Goal: Task Accomplishment & Management: Use online tool/utility

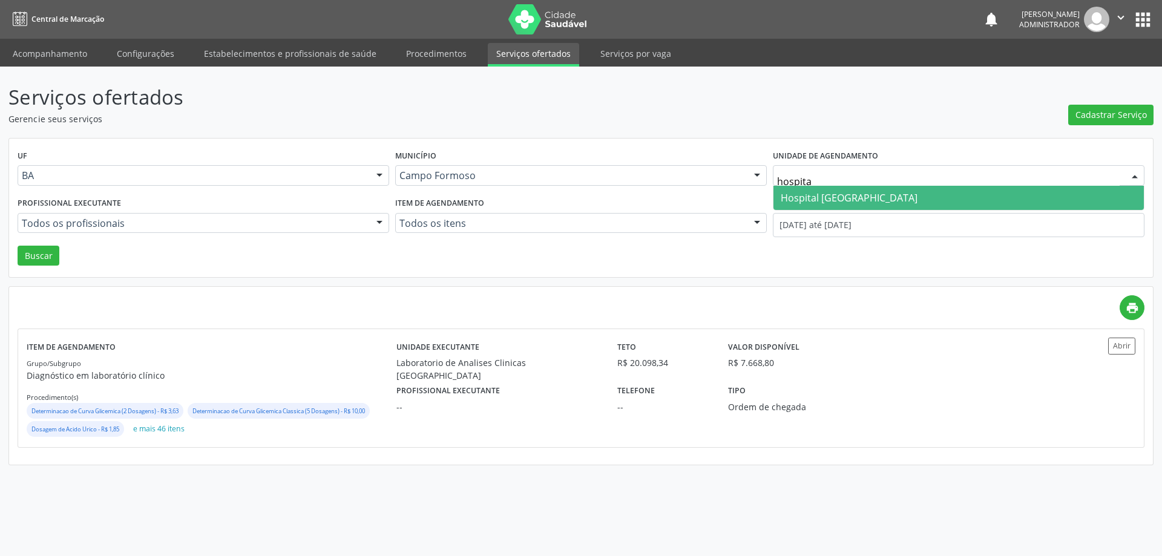
type input "hospital"
click at [844, 195] on span "Hospital [GEOGRAPHIC_DATA]" at bounding box center [849, 197] width 137 height 13
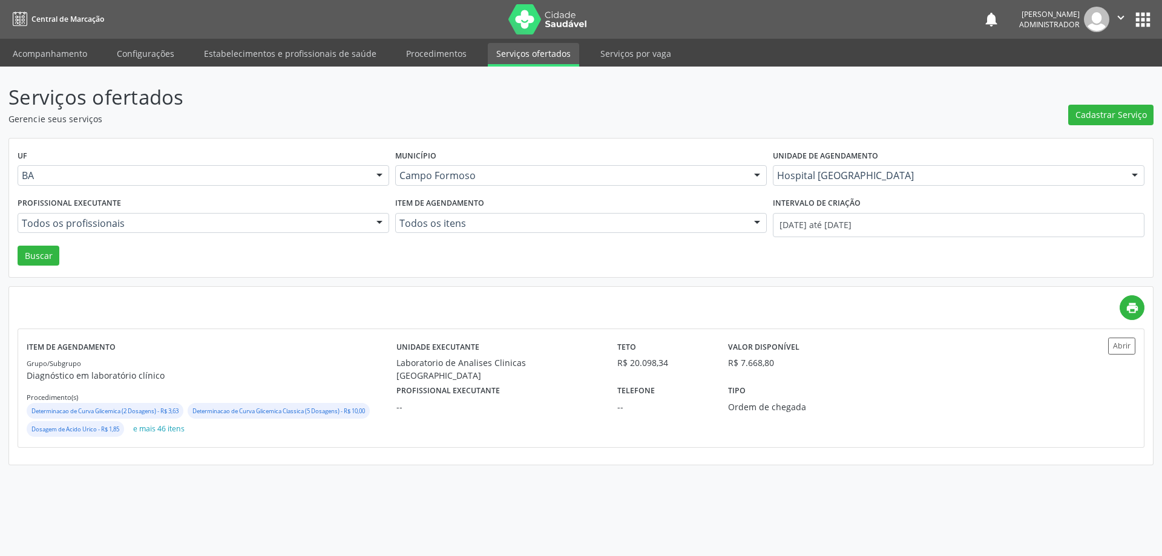
click at [379, 222] on div at bounding box center [379, 224] width 18 height 21
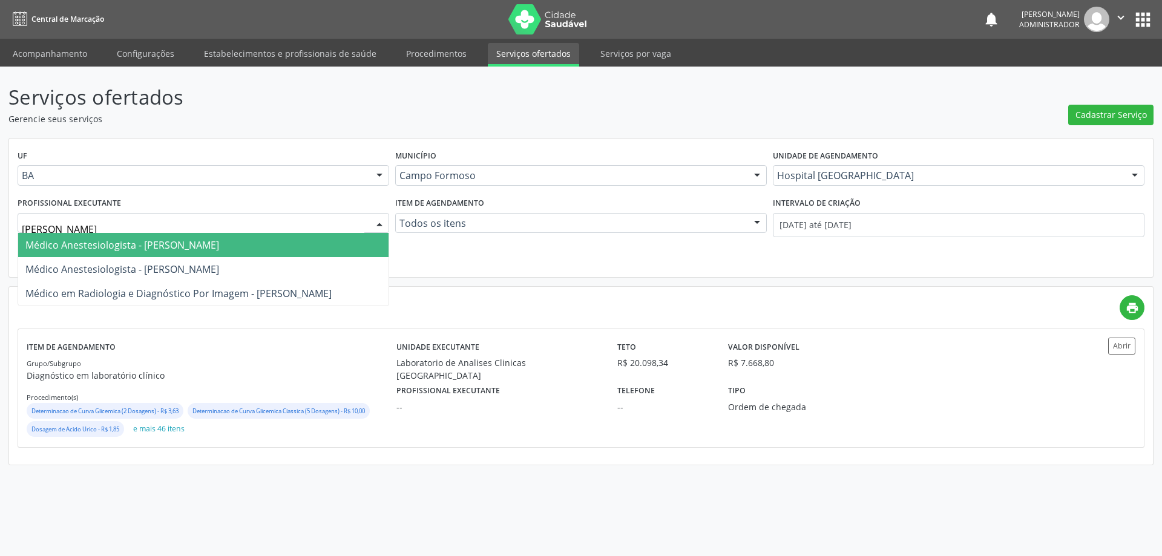
type input "joel"
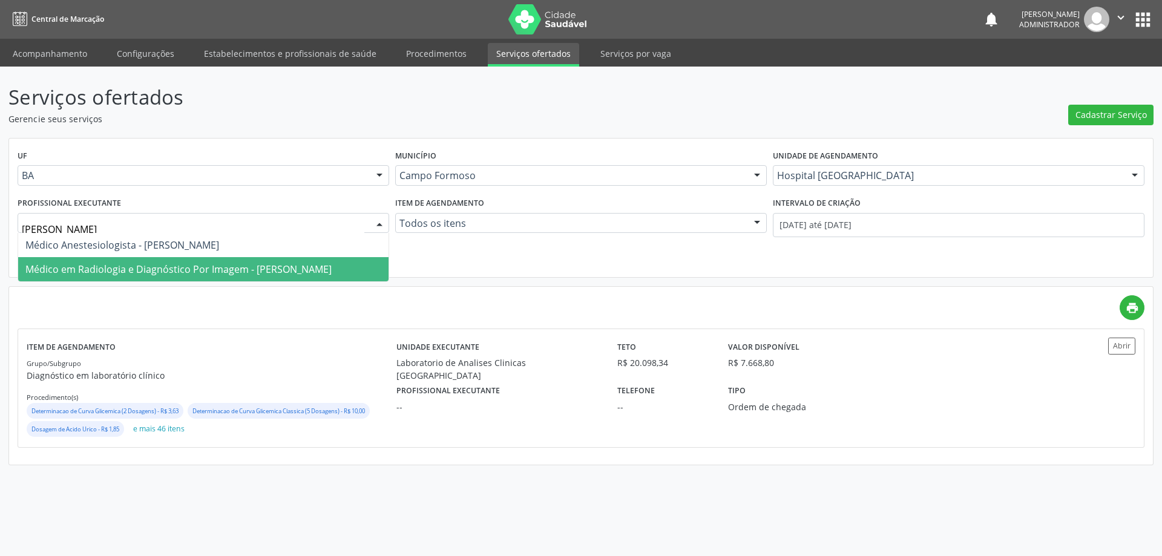
click at [255, 267] on span "Médico em Radiologia e Diagnóstico Por Imagem - Joel da Rocha Almeida" at bounding box center [178, 269] width 306 height 13
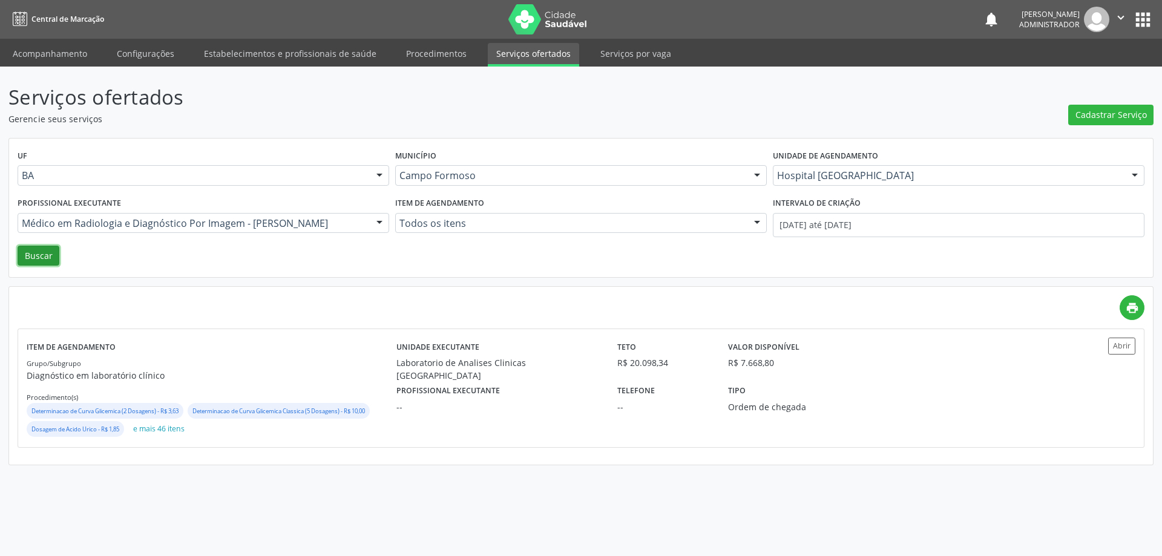
click at [38, 252] on button "Buscar" at bounding box center [39, 256] width 42 height 21
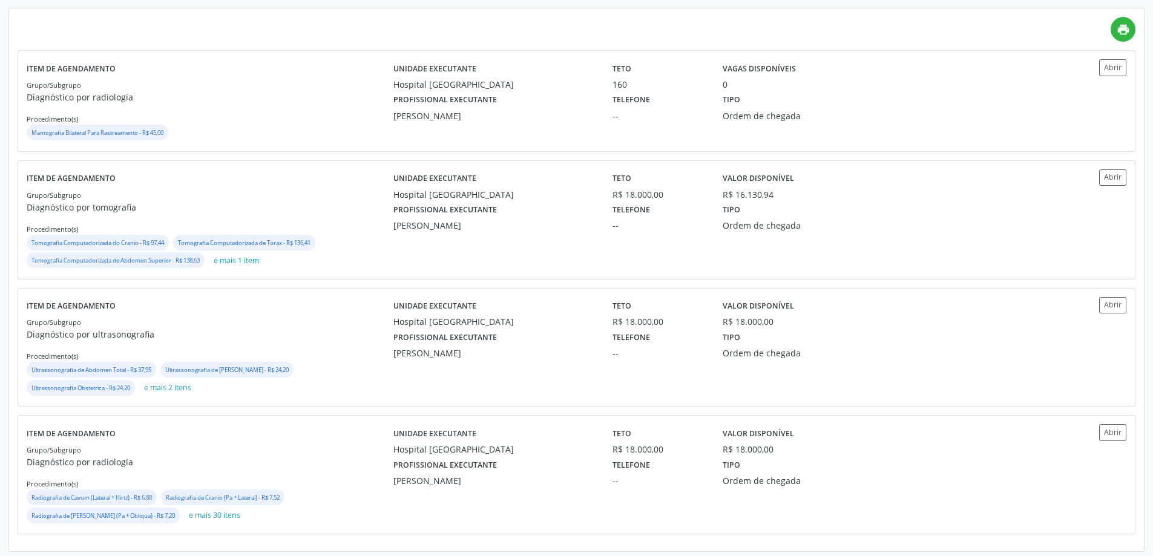
scroll to position [283, 0]
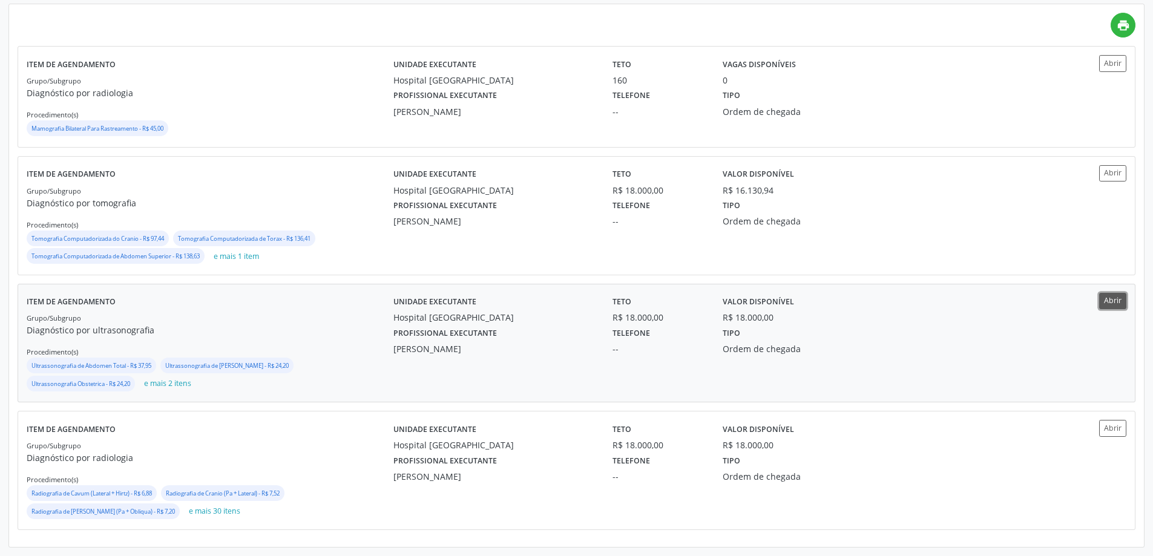
click at [1116, 299] on button "Abrir" at bounding box center [1112, 301] width 27 height 16
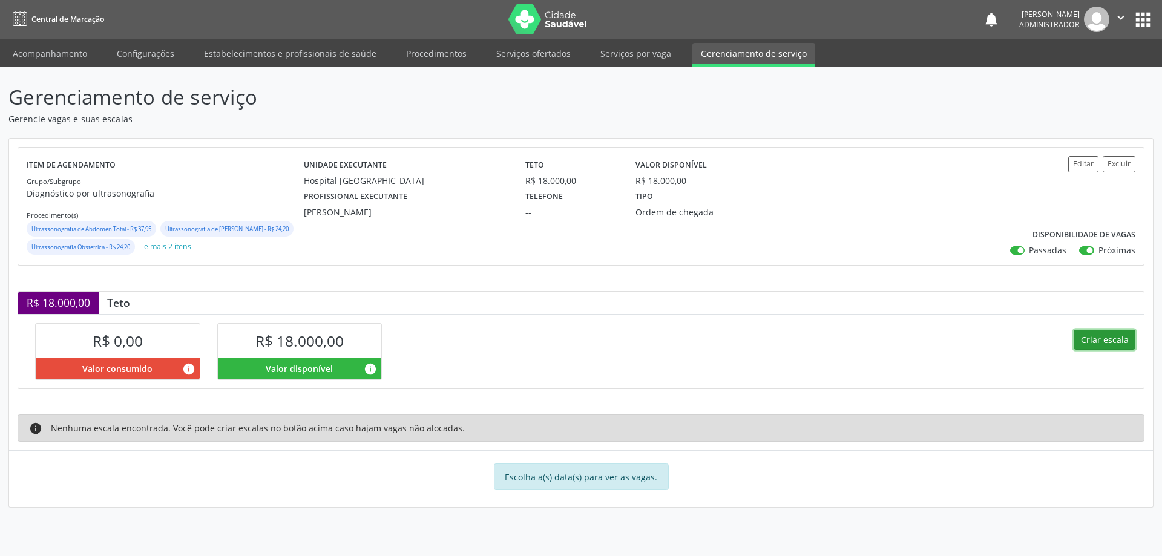
click at [1083, 350] on button "Criar escala" at bounding box center [1104, 340] width 62 height 21
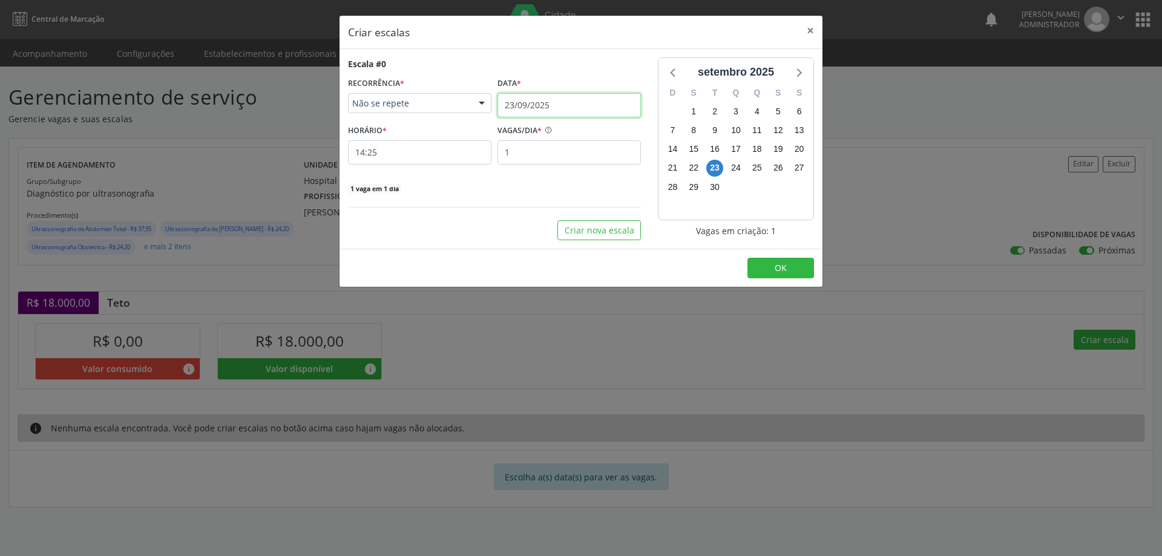
click at [548, 100] on input "23/09/2025" at bounding box center [568, 105] width 143 height 24
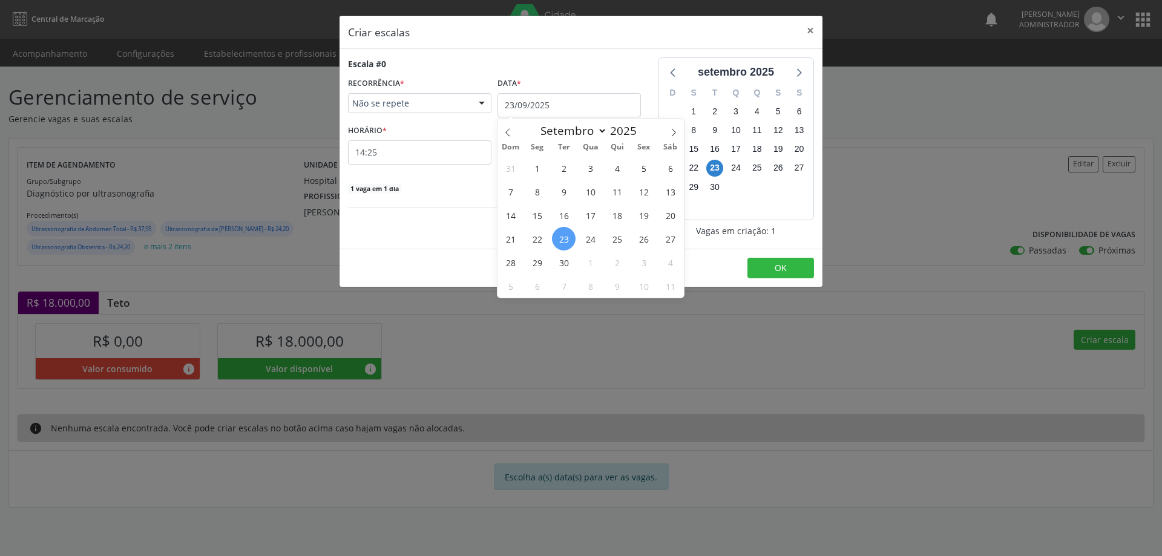
drag, startPoint x: 562, startPoint y: 262, endPoint x: 560, endPoint y: 231, distance: 31.0
click at [561, 259] on span "30" at bounding box center [564, 262] width 24 height 24
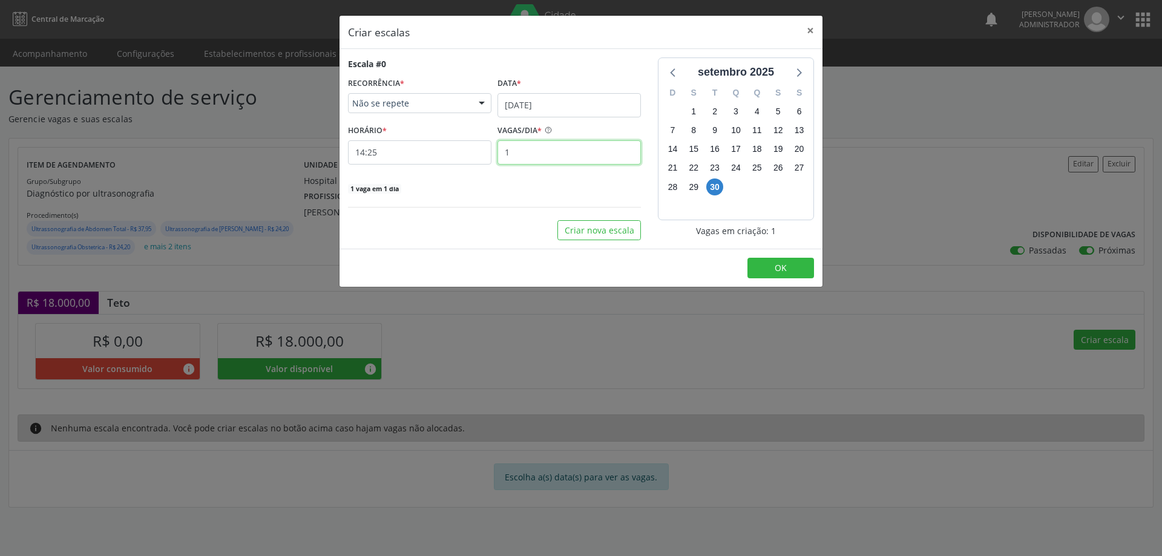
click at [535, 149] on input "1" at bounding box center [568, 152] width 143 height 24
type input "15"
click at [425, 155] on input "14:25" at bounding box center [419, 152] width 143 height 24
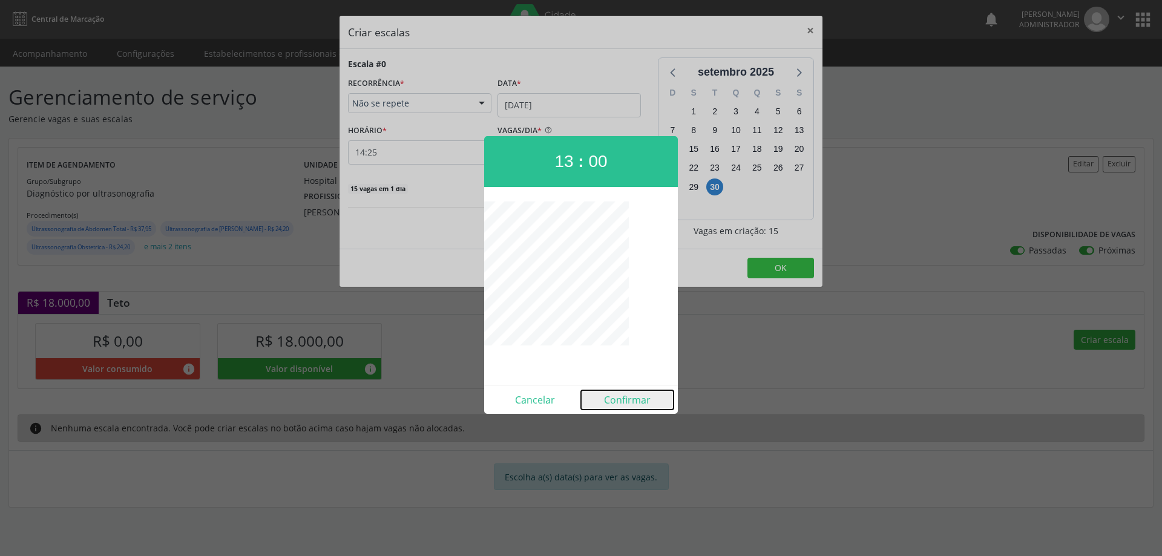
drag, startPoint x: 621, startPoint y: 401, endPoint x: 641, endPoint y: 379, distance: 29.5
click at [621, 399] on button "Confirmar" at bounding box center [627, 399] width 93 height 19
type input "13:00"
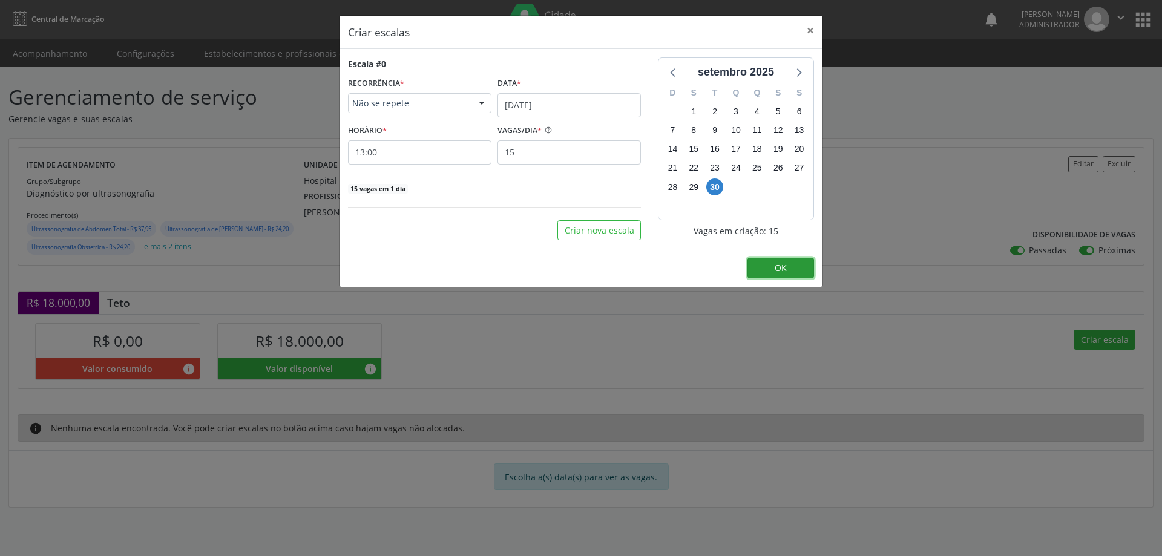
click at [776, 267] on span "OK" at bounding box center [780, 267] width 12 height 11
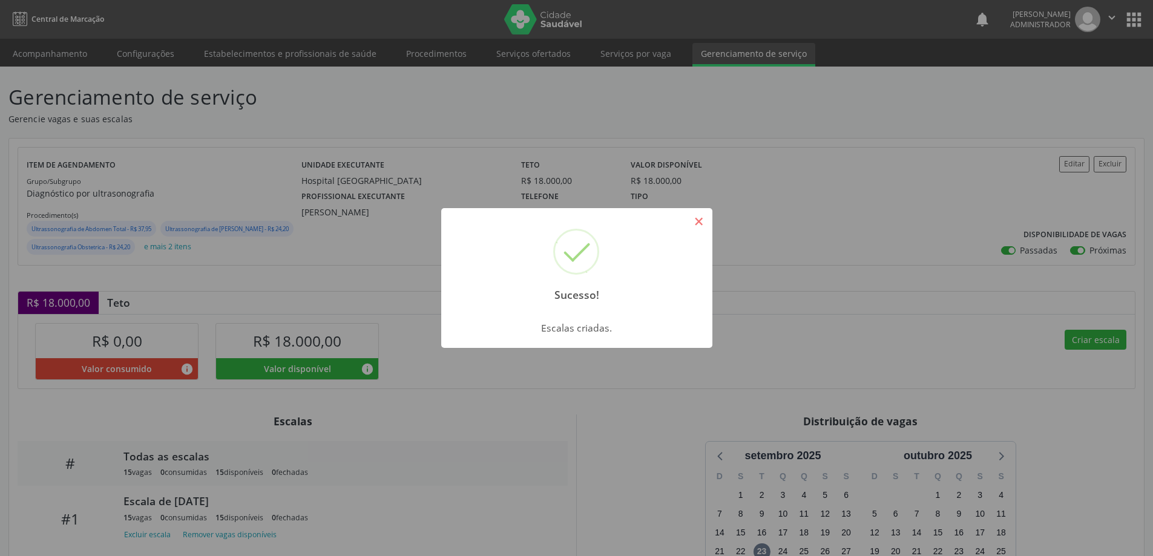
click at [702, 216] on button "×" at bounding box center [699, 221] width 21 height 21
